Goal: Task Accomplishment & Management: Use online tool/utility

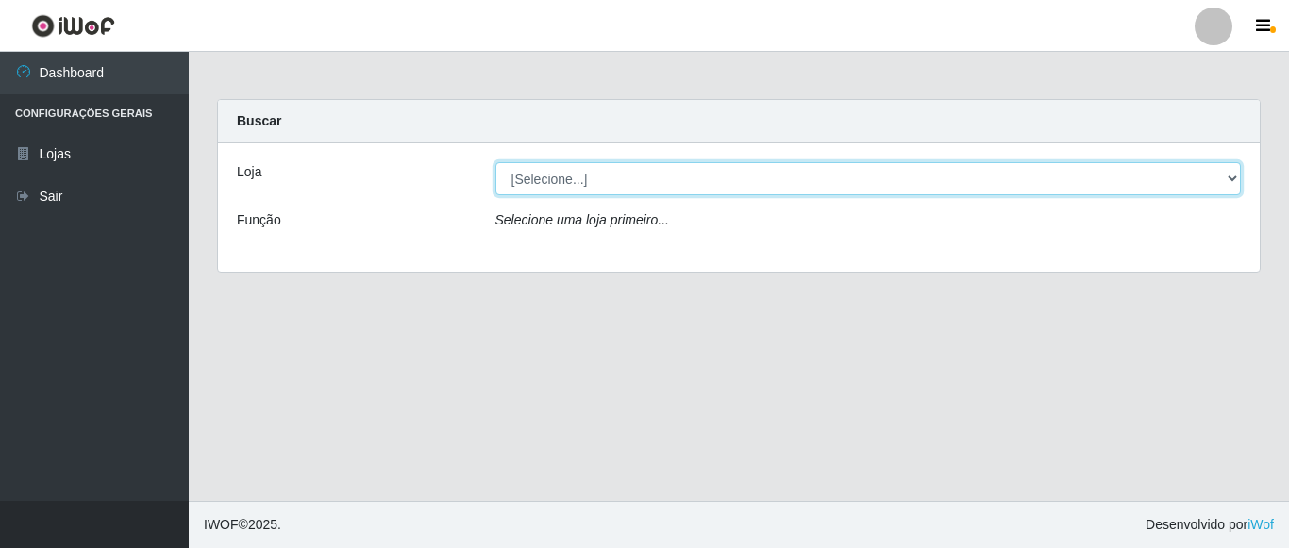
click at [1233, 177] on select "[Selecione...] Rede Compras Supermercados - LOJA 5" at bounding box center [869, 178] width 747 height 33
select select "397"
click at [496, 162] on select "[Selecione...] Rede Compras Supermercados - LOJA 5" at bounding box center [869, 178] width 747 height 33
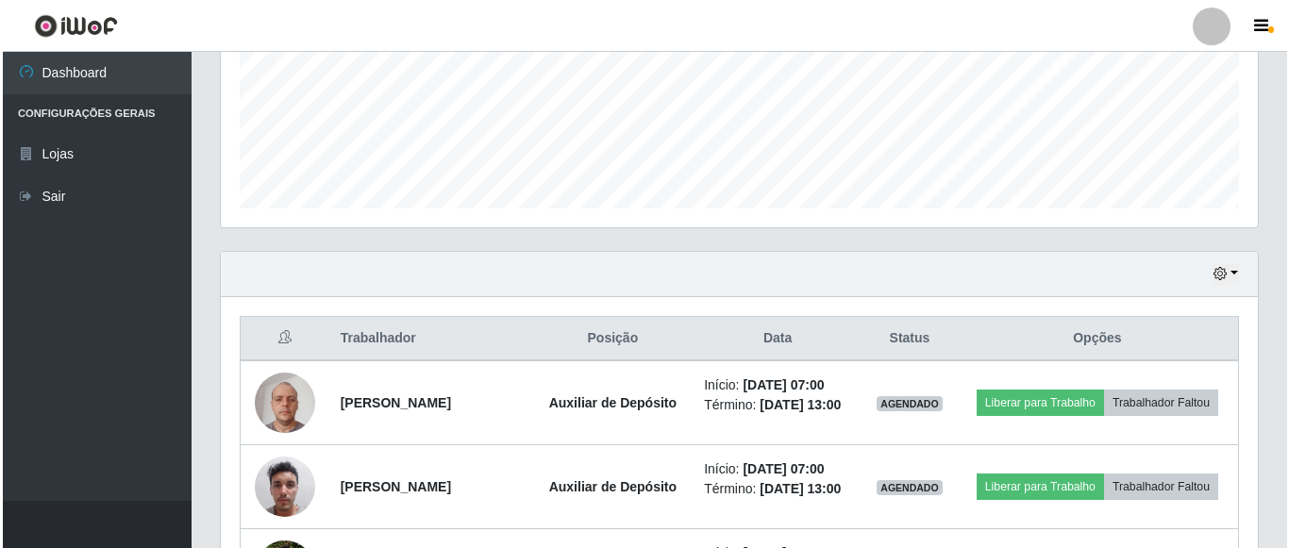
scroll to position [566, 0]
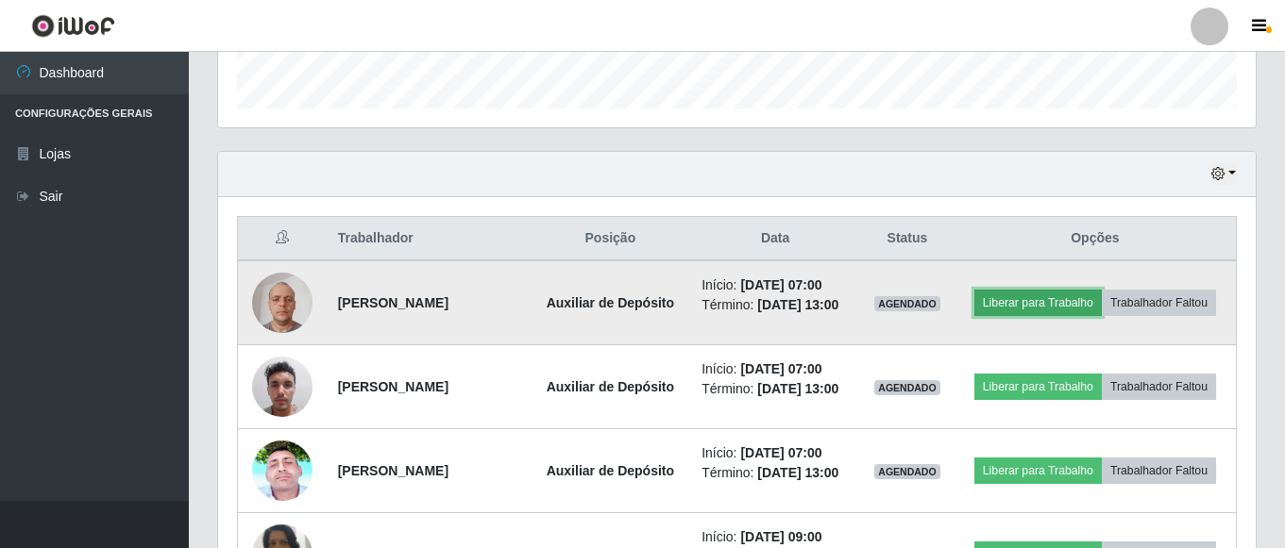
click at [1102, 297] on button "Liberar para Trabalho" at bounding box center [1037, 303] width 127 height 26
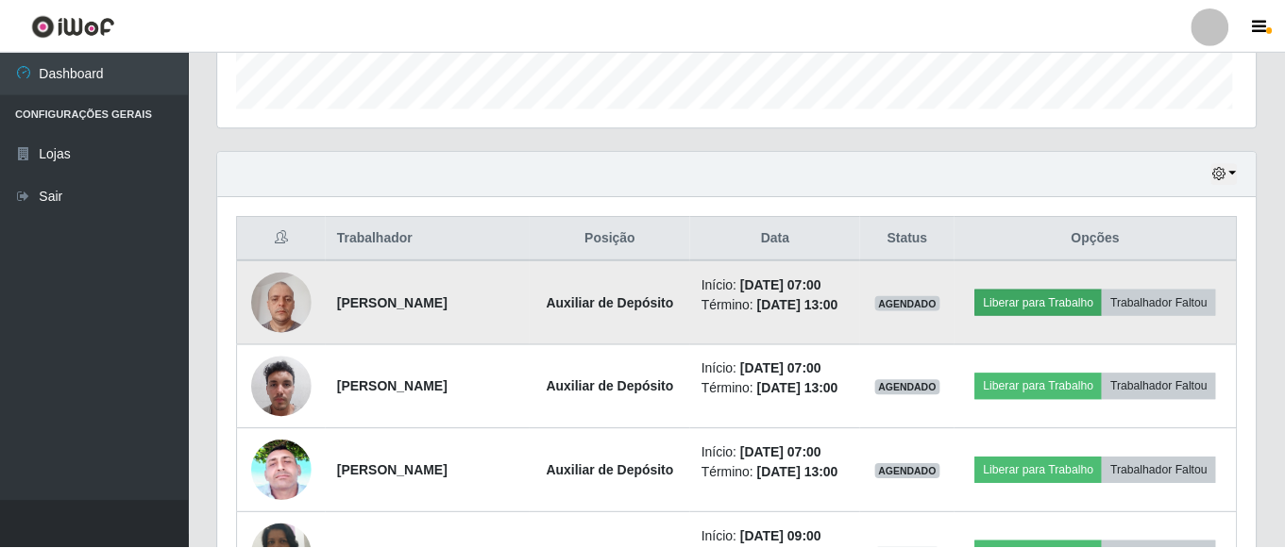
scroll to position [392, 1028]
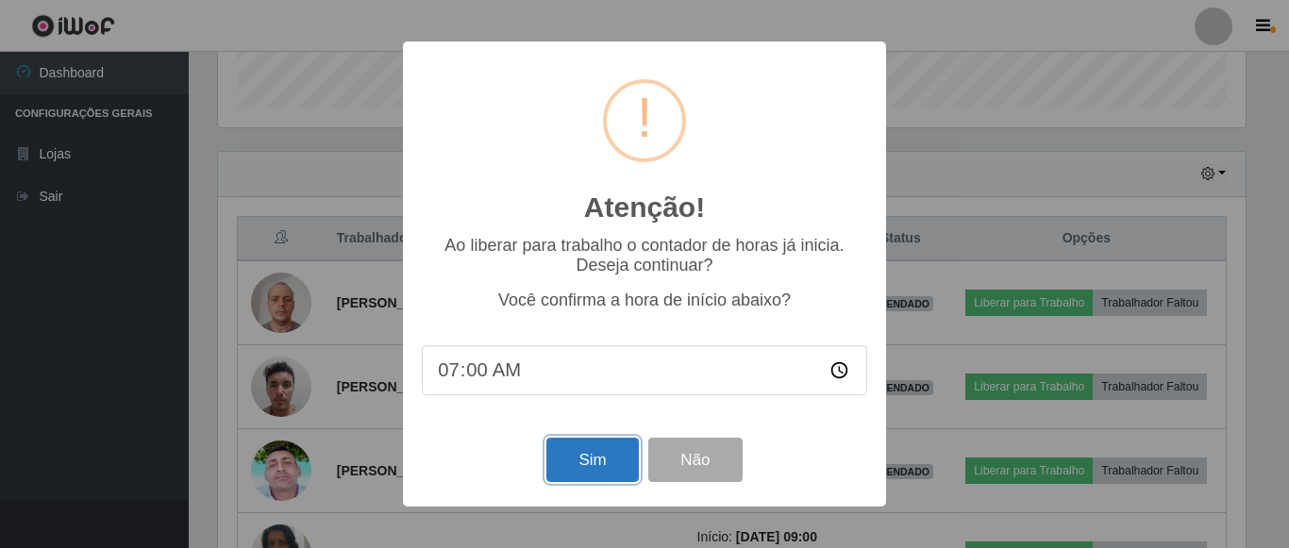
click at [609, 458] on button "Sim" at bounding box center [593, 460] width 92 height 44
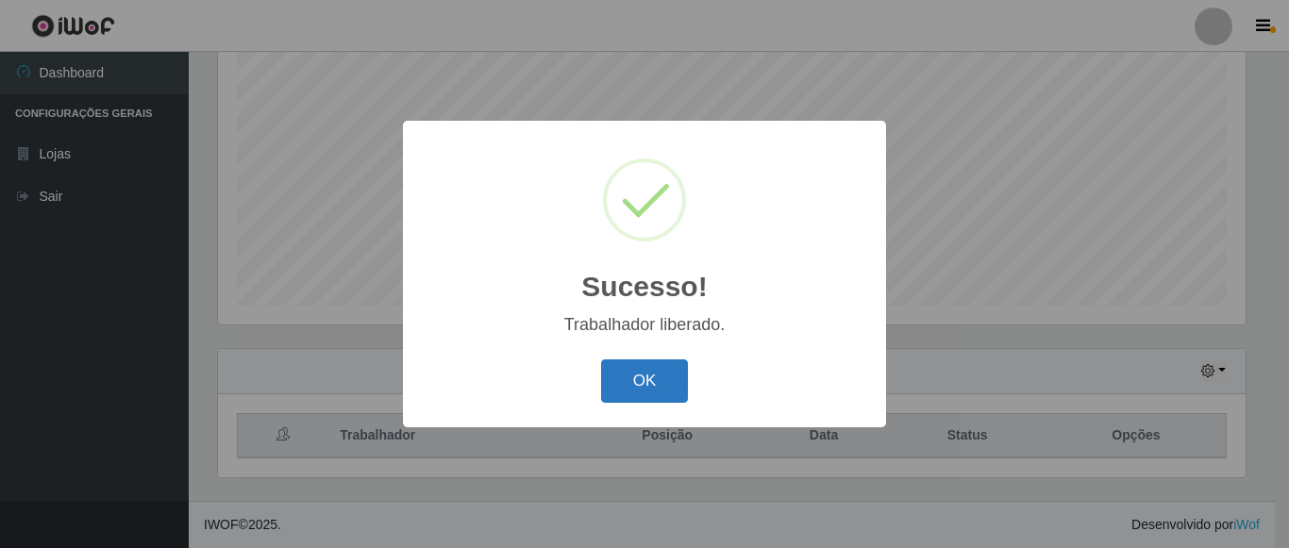
click at [643, 379] on button "OK" at bounding box center [645, 382] width 88 height 44
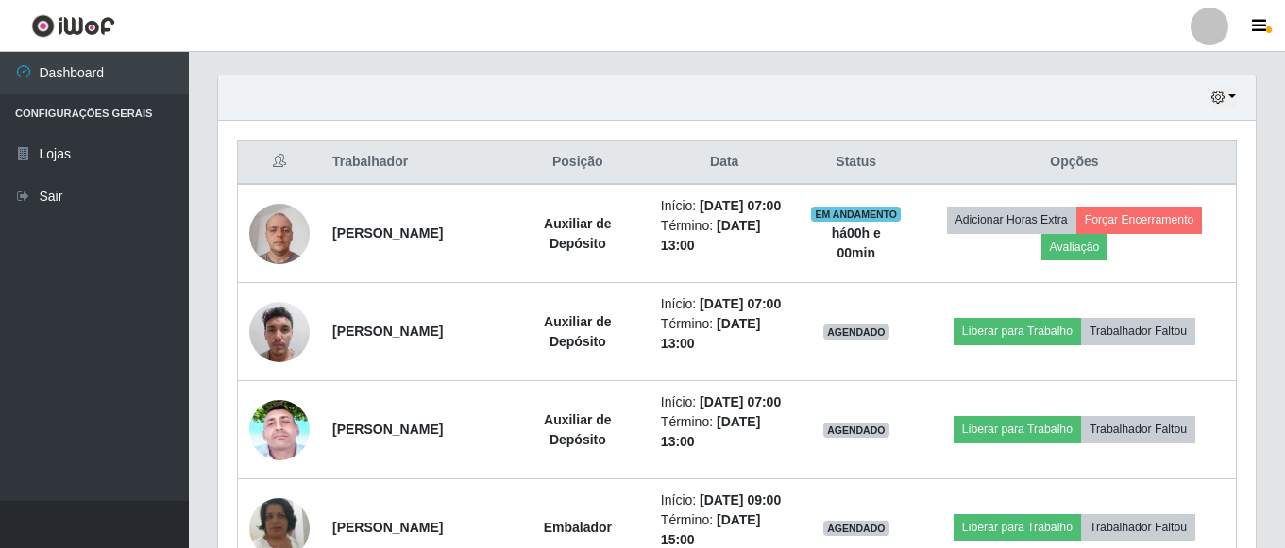
scroll to position [652, 0]
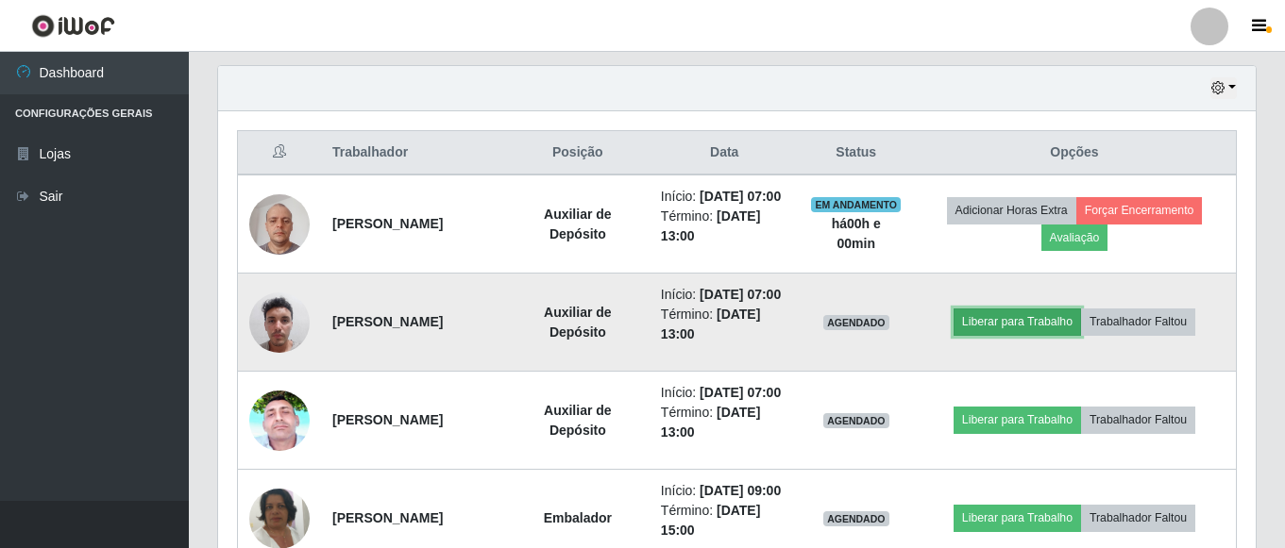
click at [1068, 335] on button "Liberar para Trabalho" at bounding box center [1016, 322] width 127 height 26
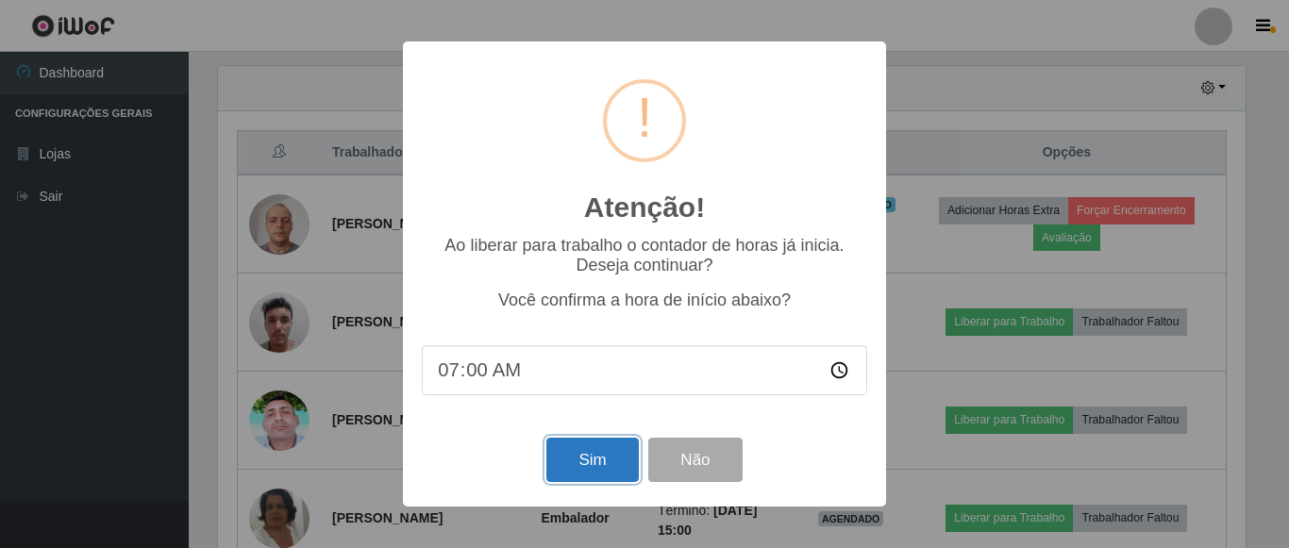
click at [598, 456] on button "Sim" at bounding box center [593, 460] width 92 height 44
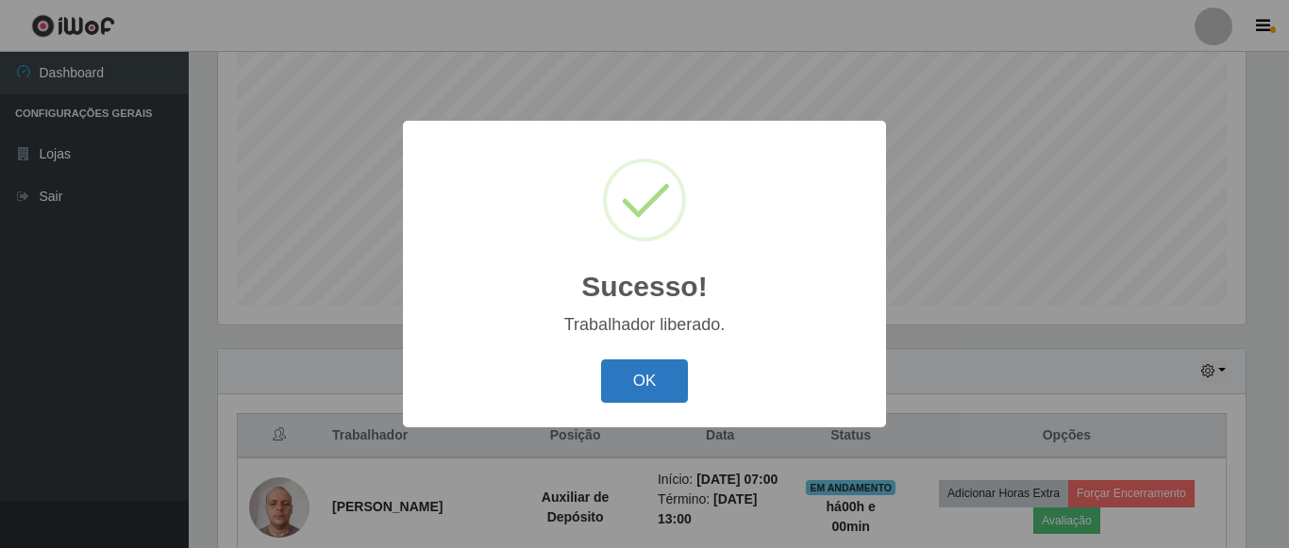
click at [643, 383] on button "OK" at bounding box center [645, 382] width 88 height 44
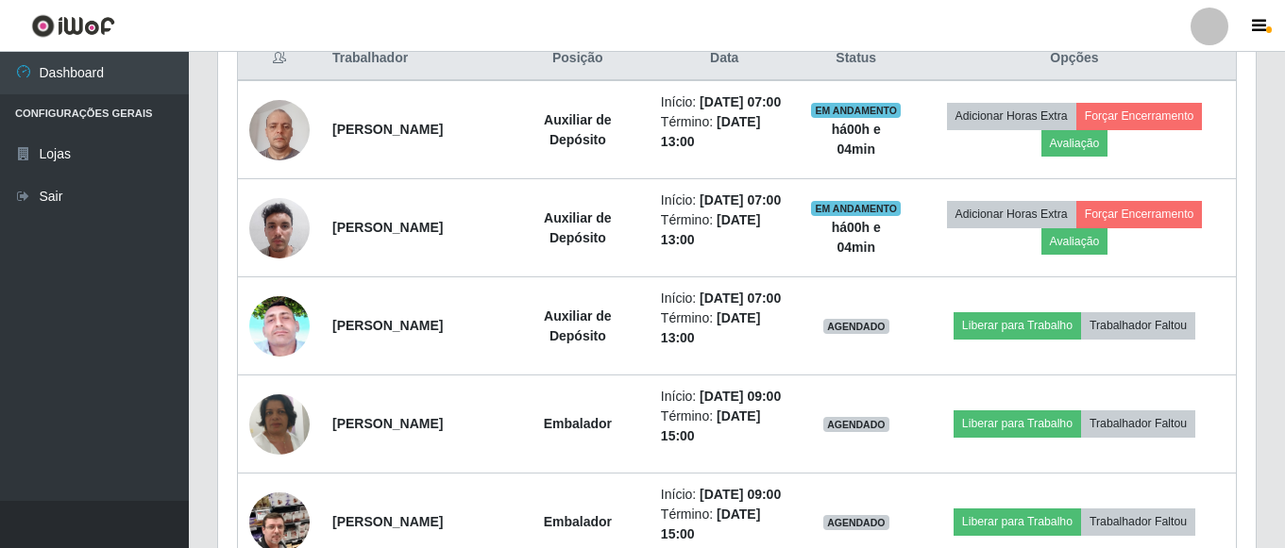
scroll to position [275, 0]
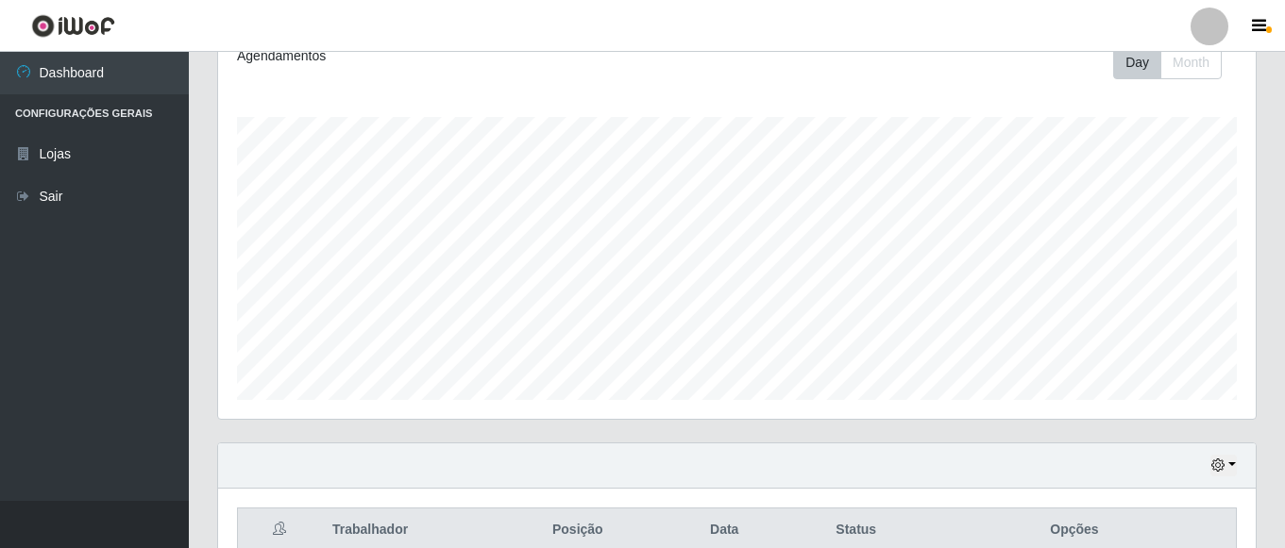
click at [780, 404] on div "Agendamentos Day Month" at bounding box center [736, 223] width 1037 height 392
